Goal: Task Accomplishment & Management: Use online tool/utility

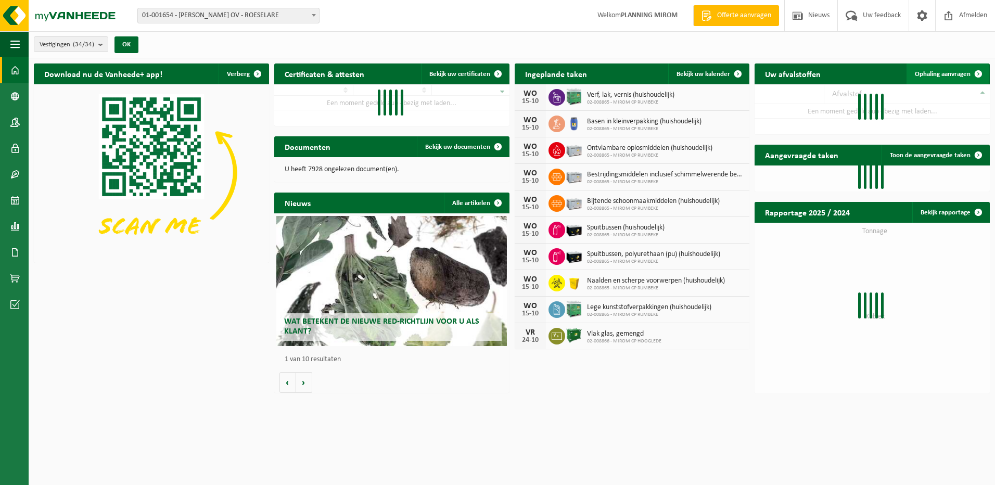
click at [933, 71] on span "Ophaling aanvragen" at bounding box center [943, 74] width 56 height 7
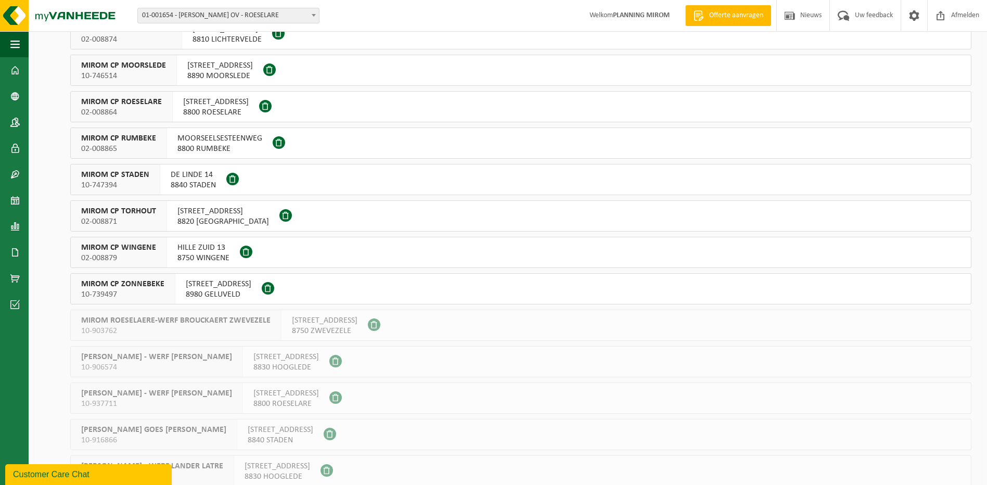
scroll to position [416, 0]
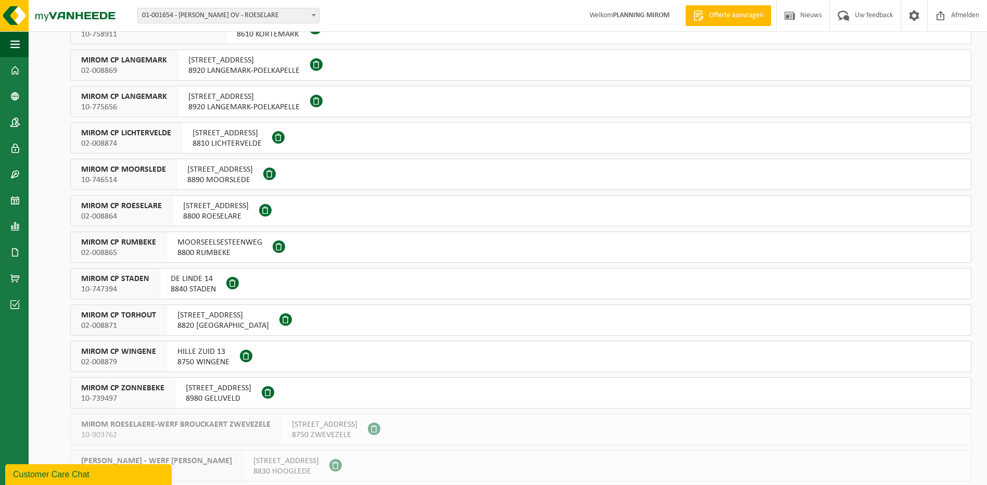
click at [188, 348] on span "HILLE ZUID 13" at bounding box center [203, 352] width 52 height 10
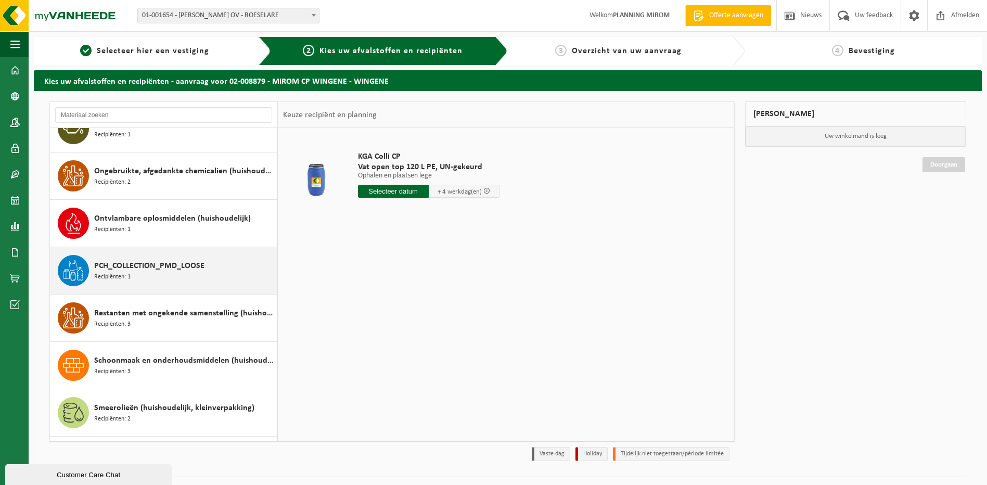
click at [144, 264] on span "PCH_COLLECTION_PMD_LOOSE" at bounding box center [149, 266] width 110 height 12
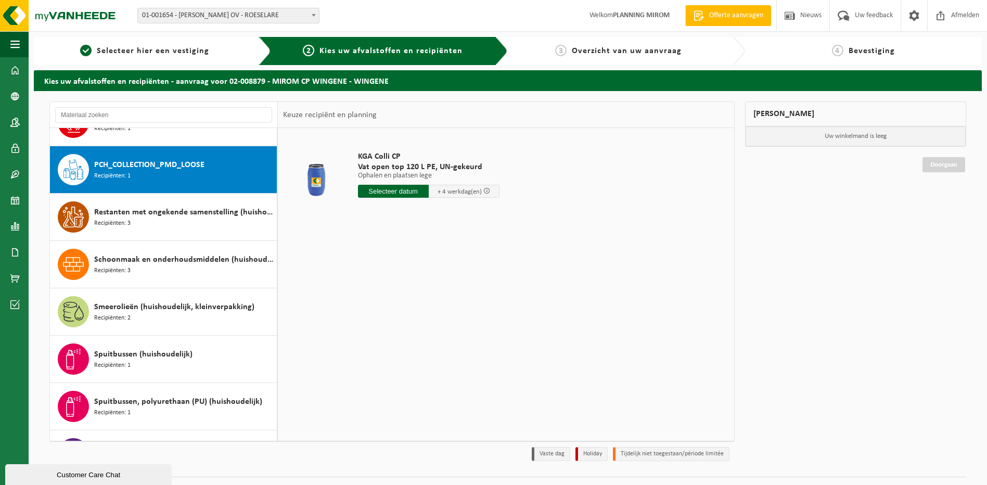
scroll to position [900, 0]
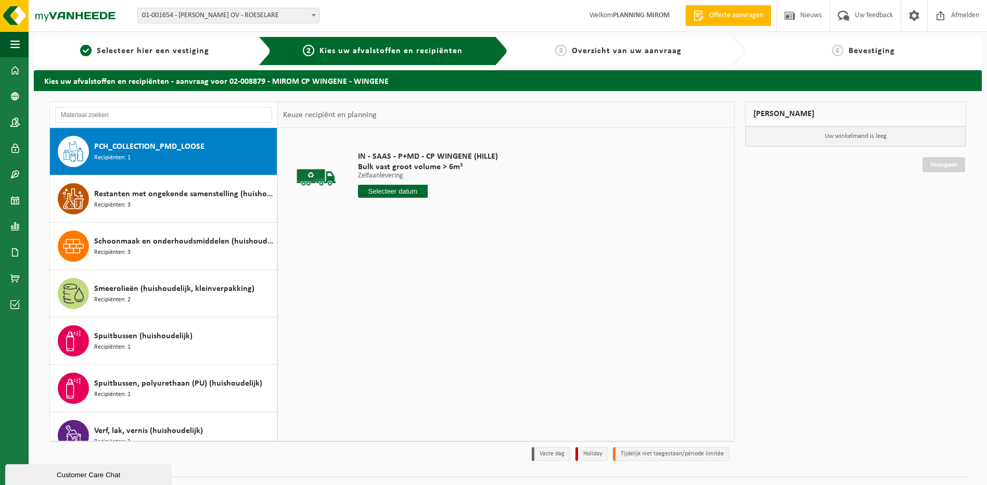
click at [416, 196] on input "text" at bounding box center [393, 191] width 70 height 13
click at [417, 286] on div "16" at bounding box center [422, 283] width 18 height 17
type input "Van 2025-10-16"
click at [391, 229] on button "In winkelmand" at bounding box center [387, 230] width 57 height 17
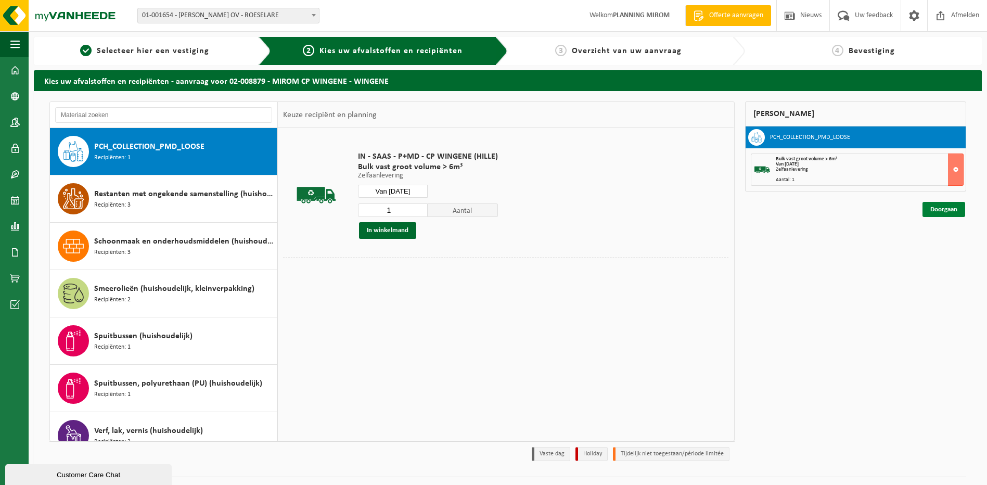
click at [952, 207] on link "Doorgaan" at bounding box center [943, 209] width 43 height 15
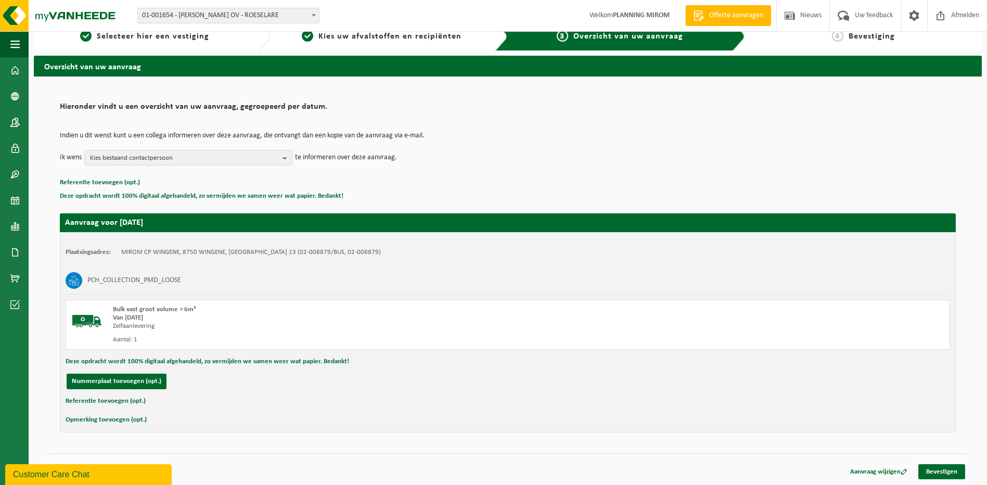
click at [938, 459] on div "Aanvraag wijzigen Bevestigen" at bounding box center [507, 458] width 917 height 11
click at [942, 465] on link "Bevestigen" at bounding box center [941, 471] width 47 height 15
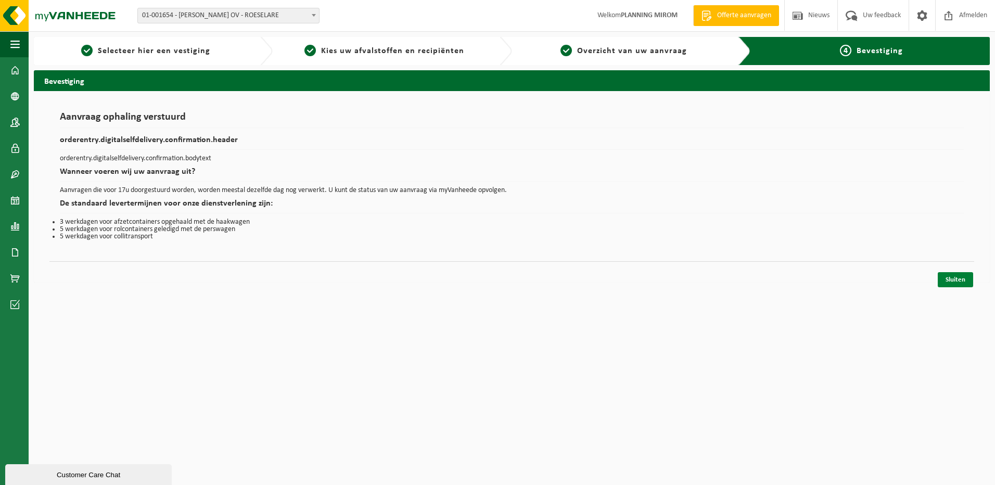
click at [959, 275] on link "Sluiten" at bounding box center [955, 279] width 35 height 15
